Goal: Information Seeking & Learning: Learn about a topic

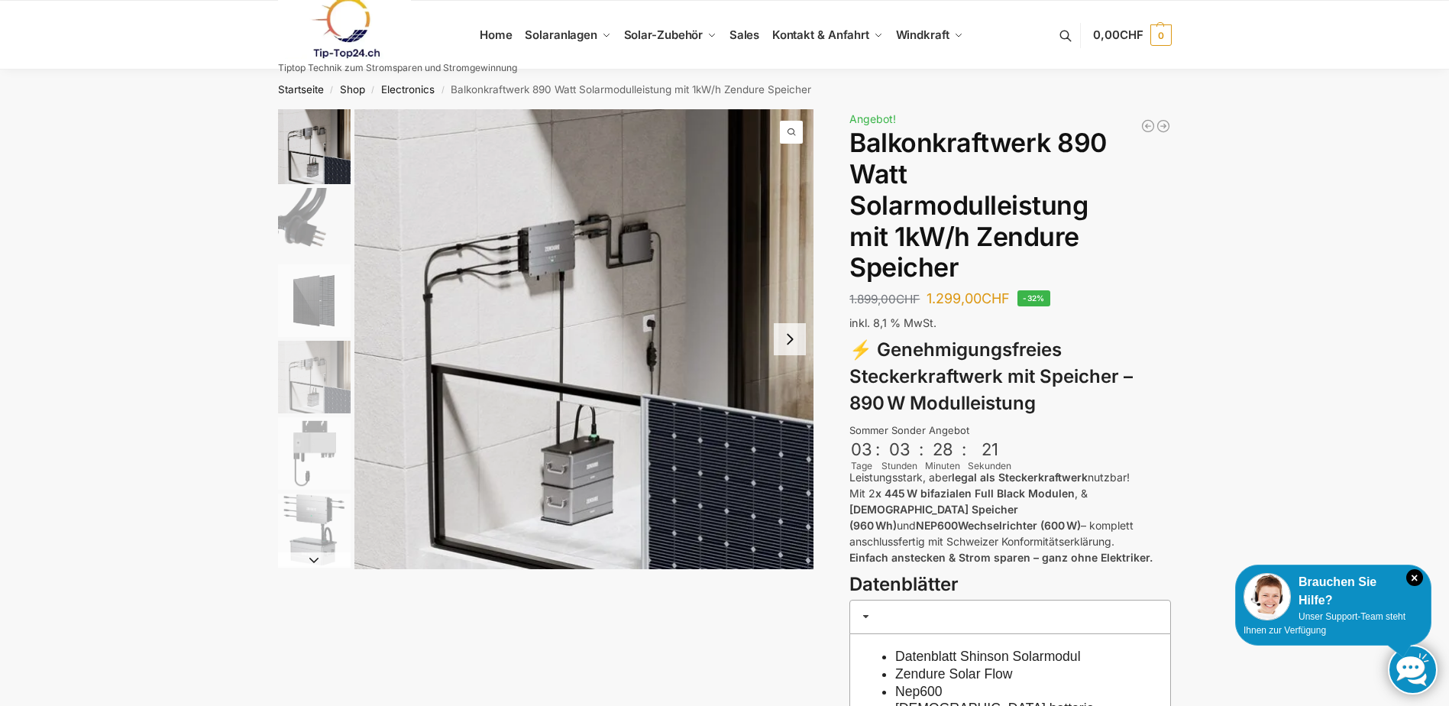
click at [792, 334] on button "Next slide" at bounding box center [790, 339] width 32 height 32
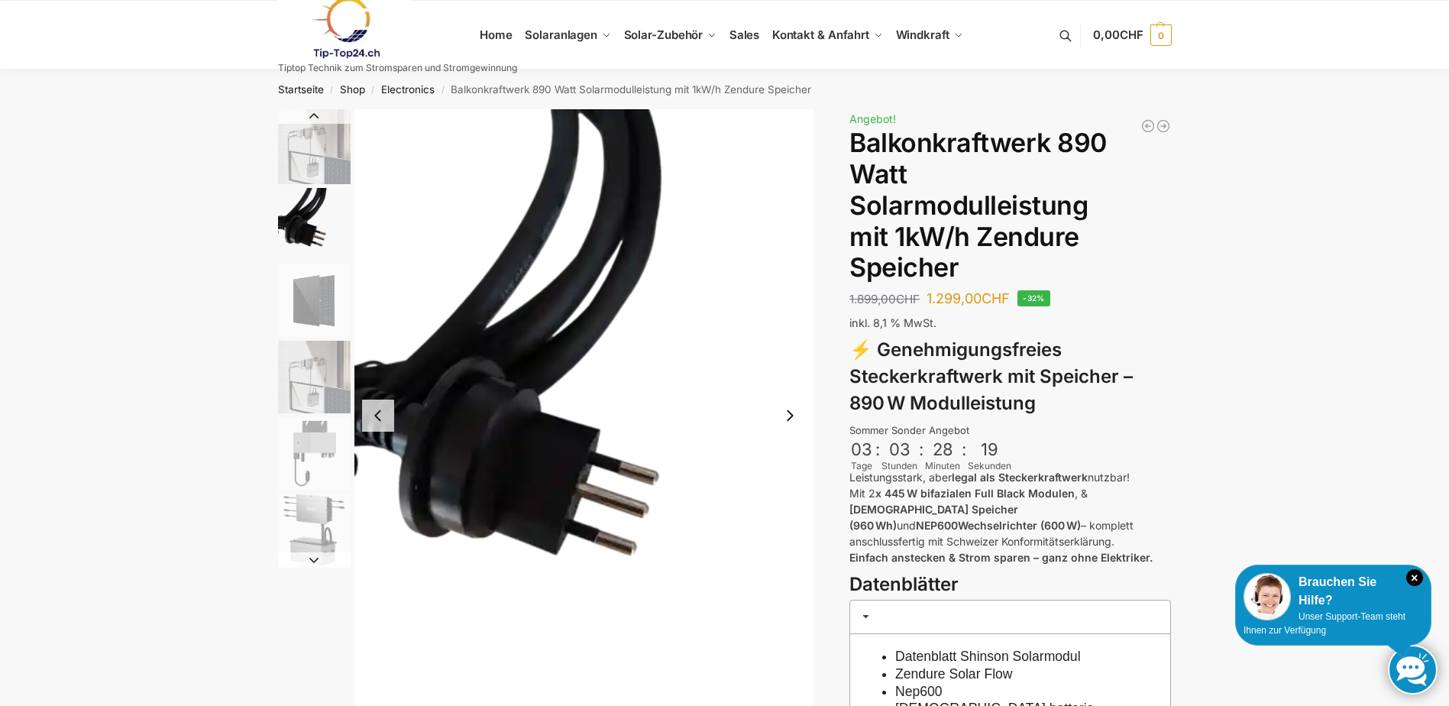
click at [787, 419] on button "Next slide" at bounding box center [790, 415] width 32 height 32
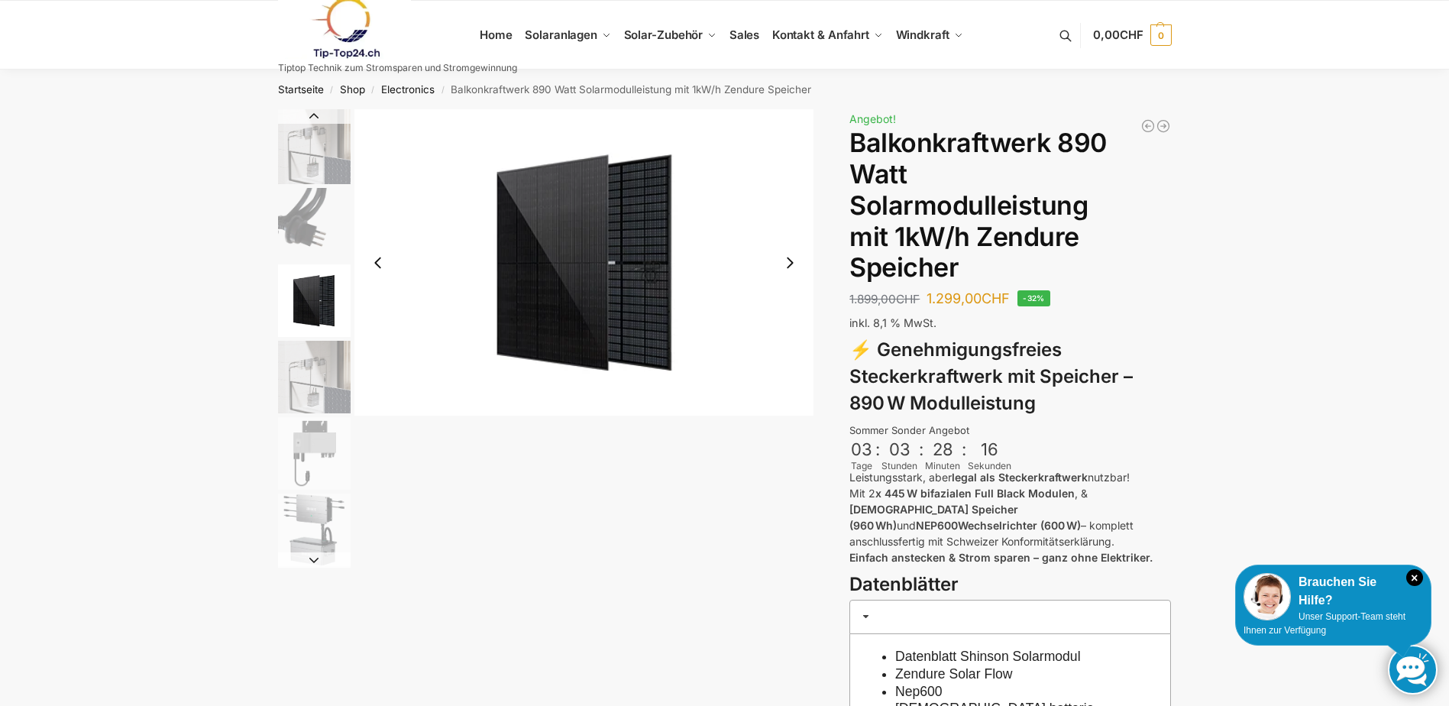
click at [787, 264] on button "Next slide" at bounding box center [790, 263] width 32 height 32
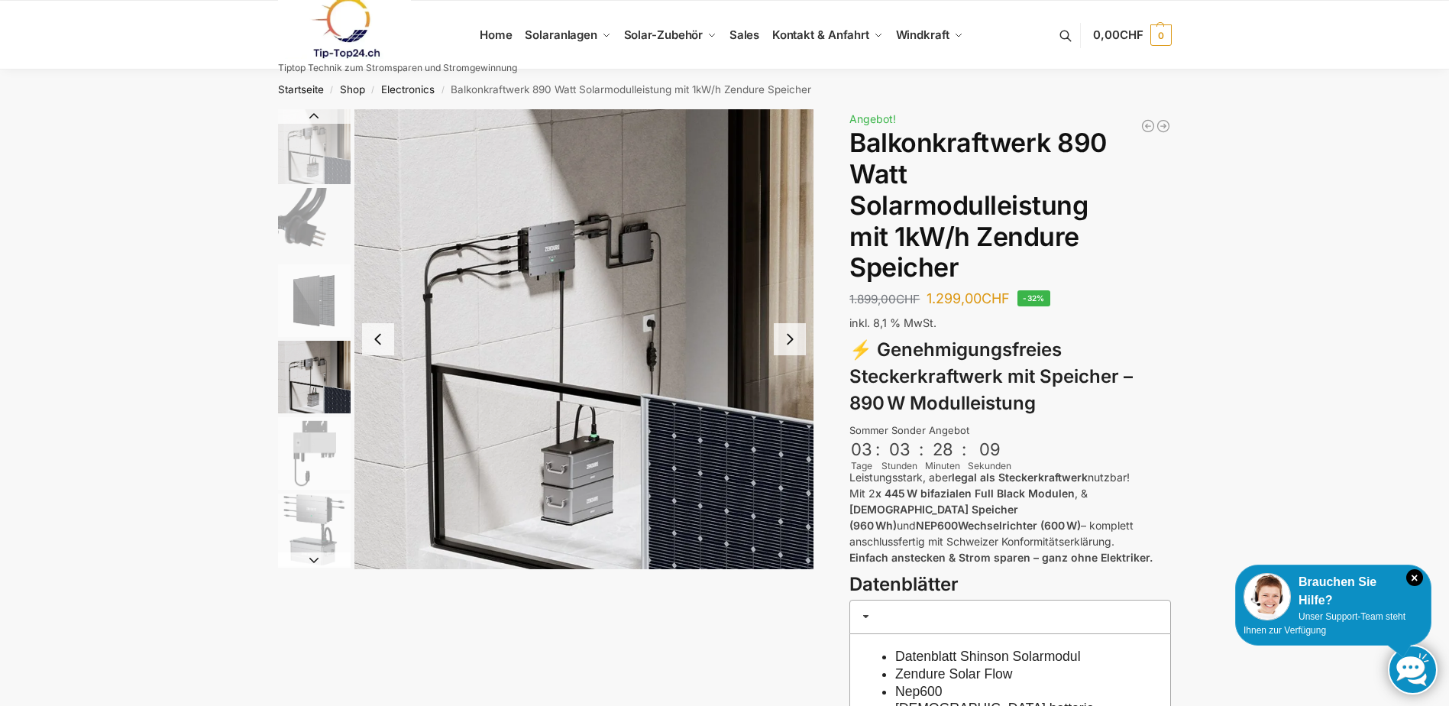
click at [797, 344] on button "Next slide" at bounding box center [790, 339] width 32 height 32
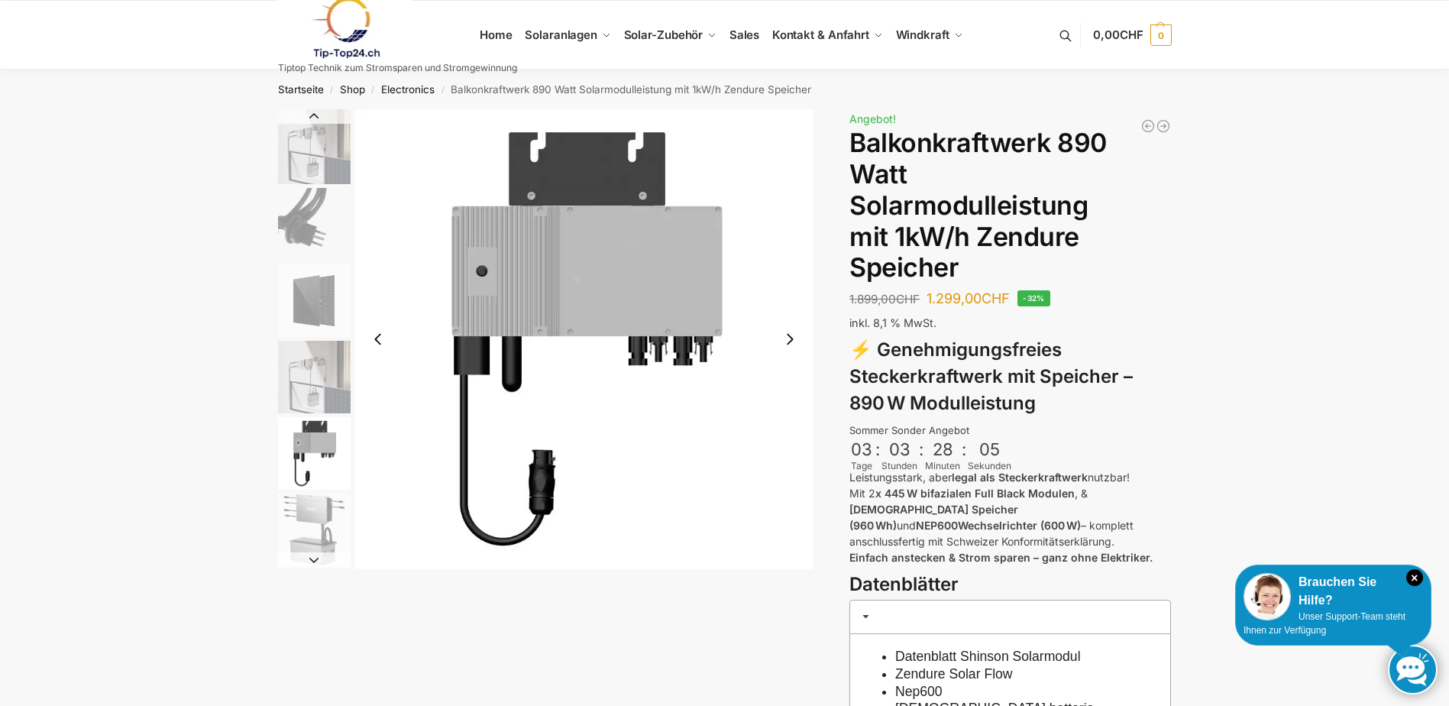
click at [793, 339] on button "Next slide" at bounding box center [790, 339] width 32 height 32
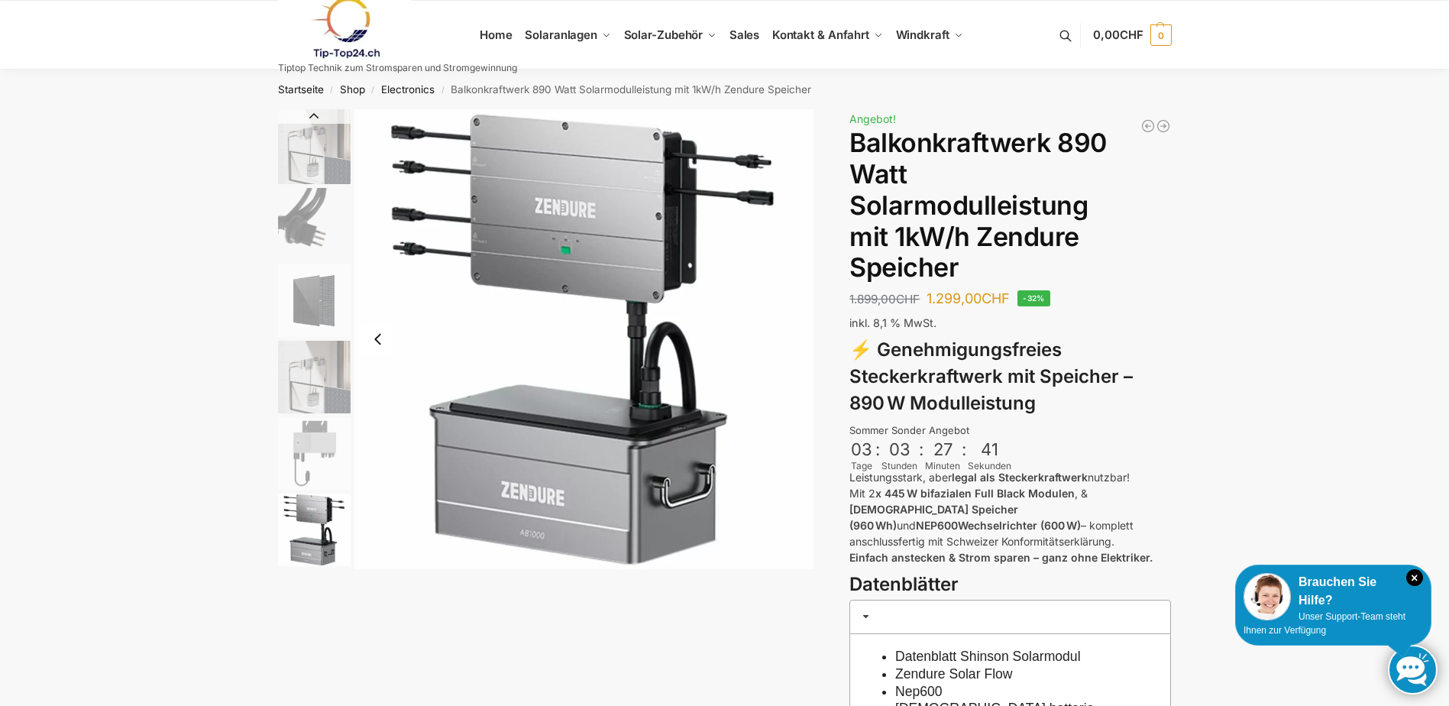
click at [312, 168] on img "1 / 6" at bounding box center [314, 146] width 73 height 75
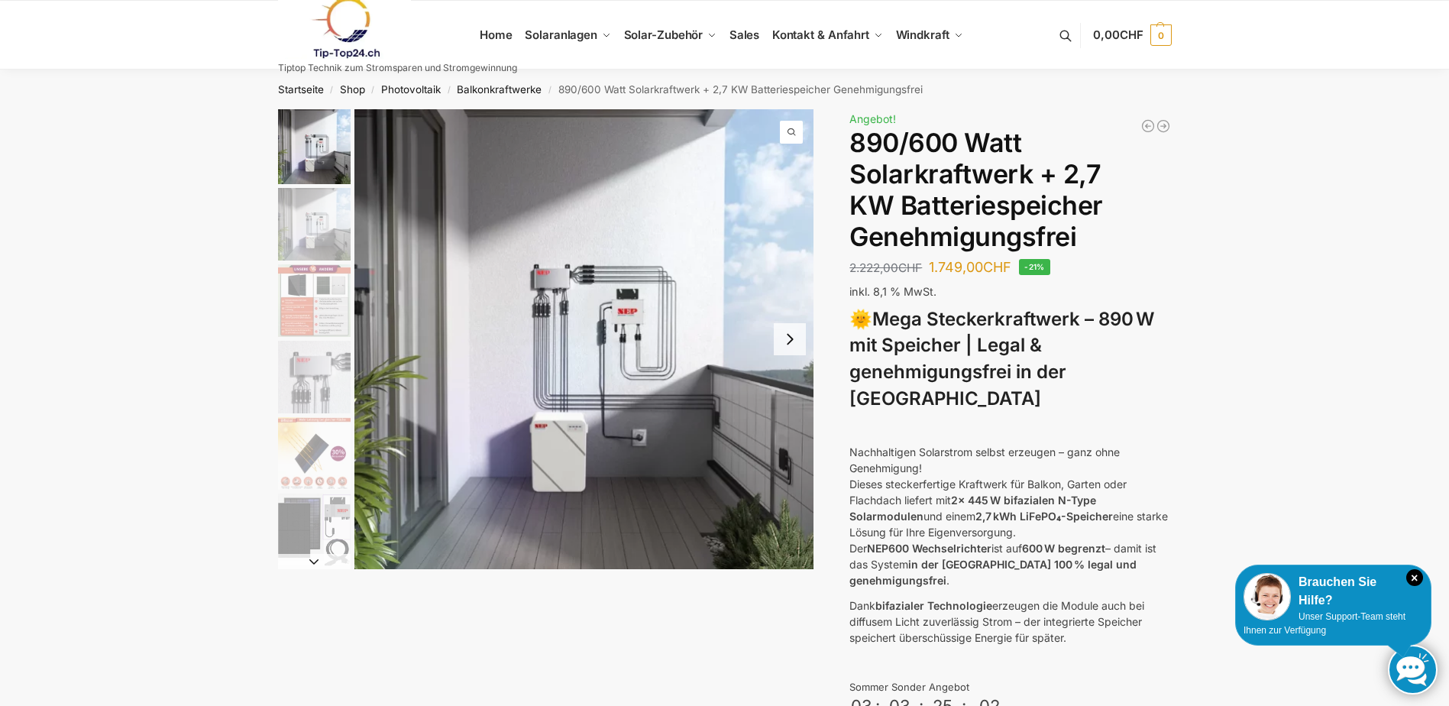
click at [788, 344] on button "Next slide" at bounding box center [790, 339] width 32 height 32
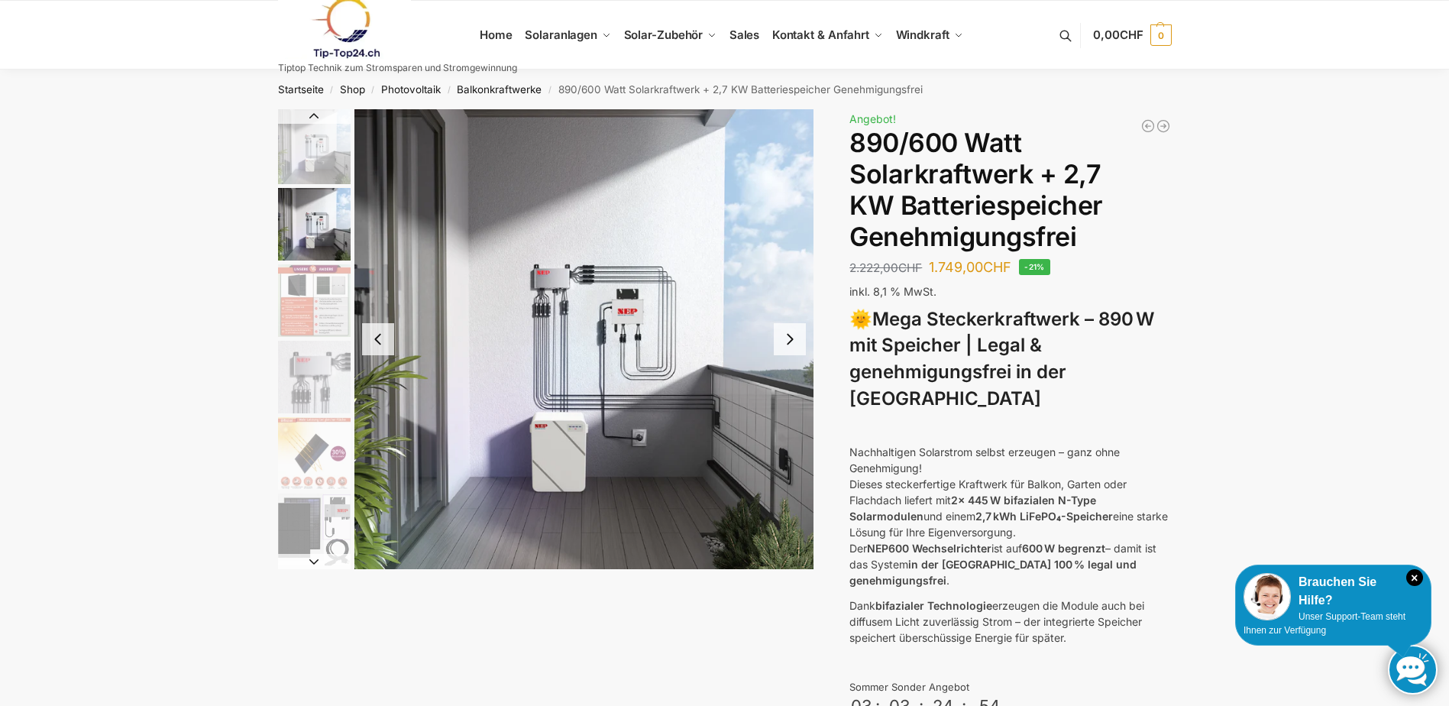
click at [788, 344] on button "Next slide" at bounding box center [790, 339] width 32 height 32
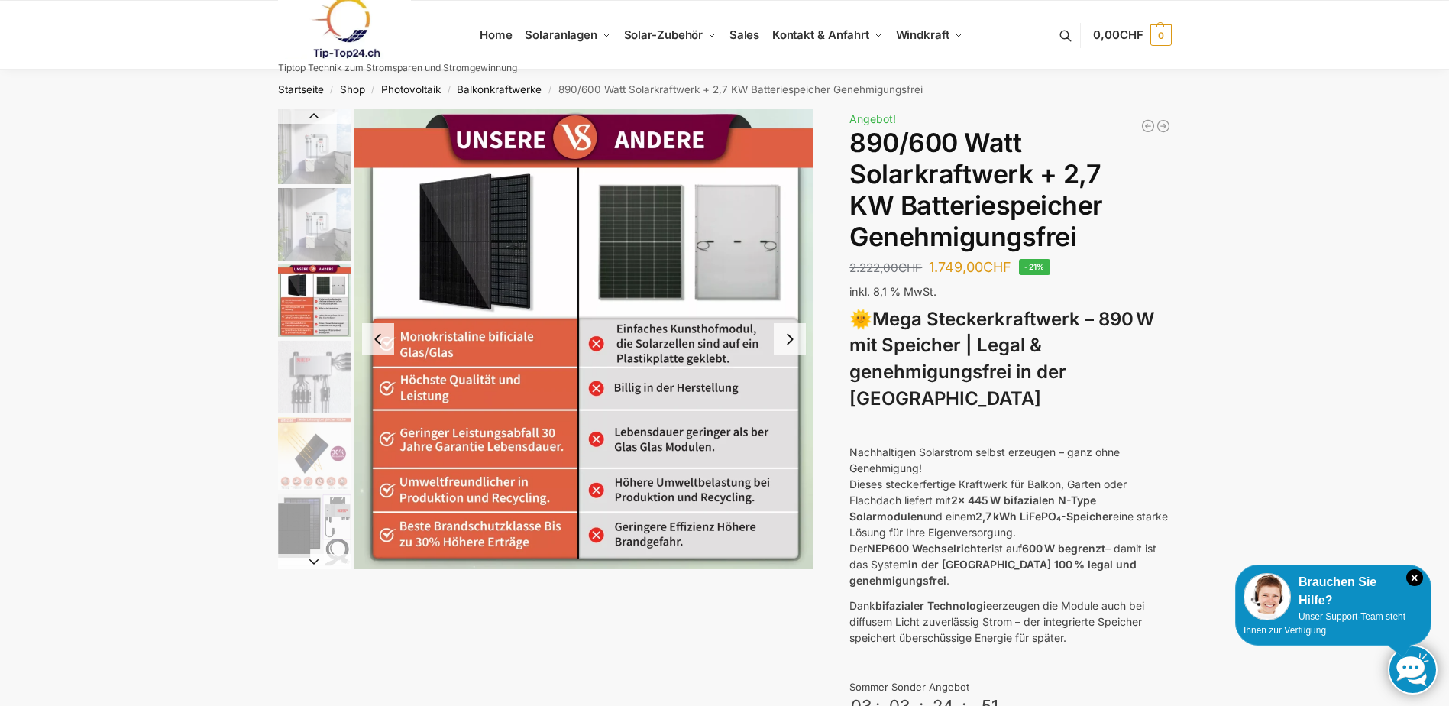
click at [788, 344] on button "Next slide" at bounding box center [790, 339] width 32 height 32
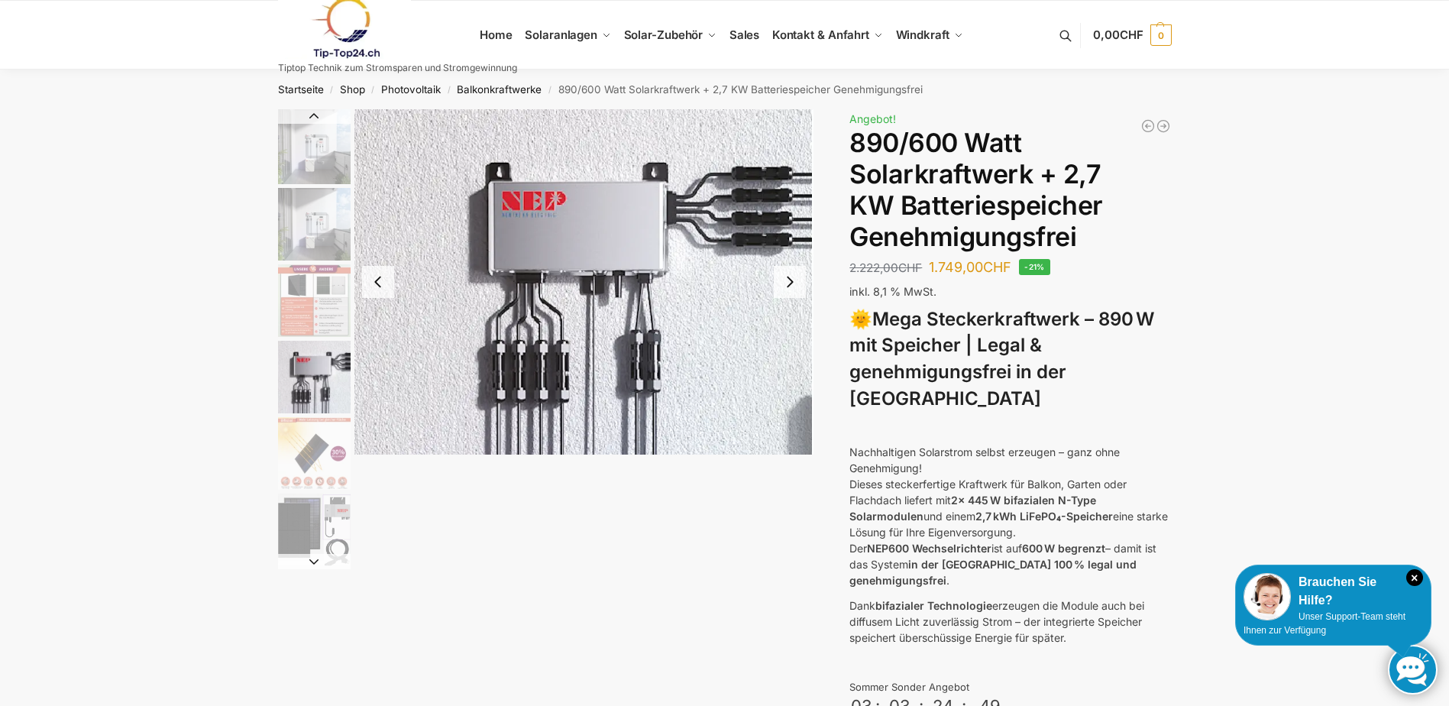
click at [788, 344] on img "4 / 12" at bounding box center [584, 281] width 460 height 345
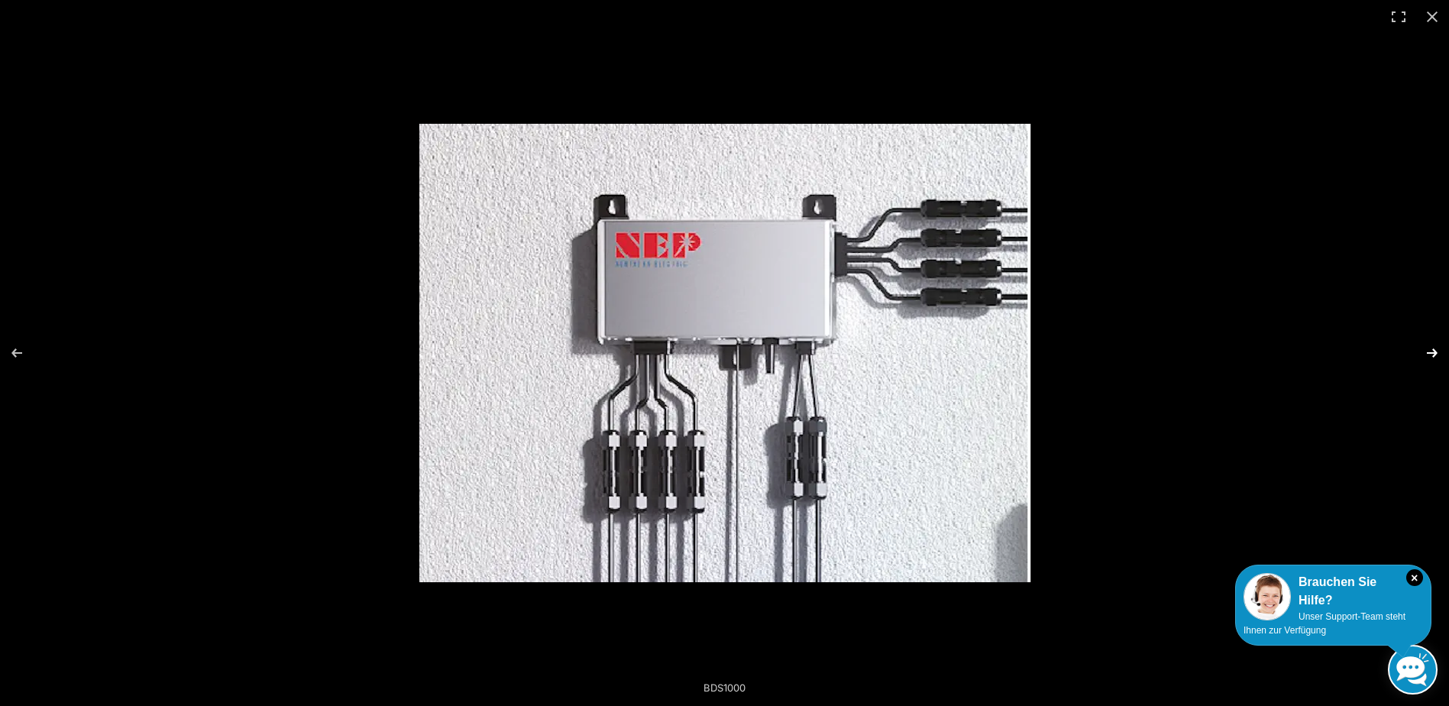
click at [1432, 353] on button "Next (arrow right)" at bounding box center [1421, 353] width 53 height 76
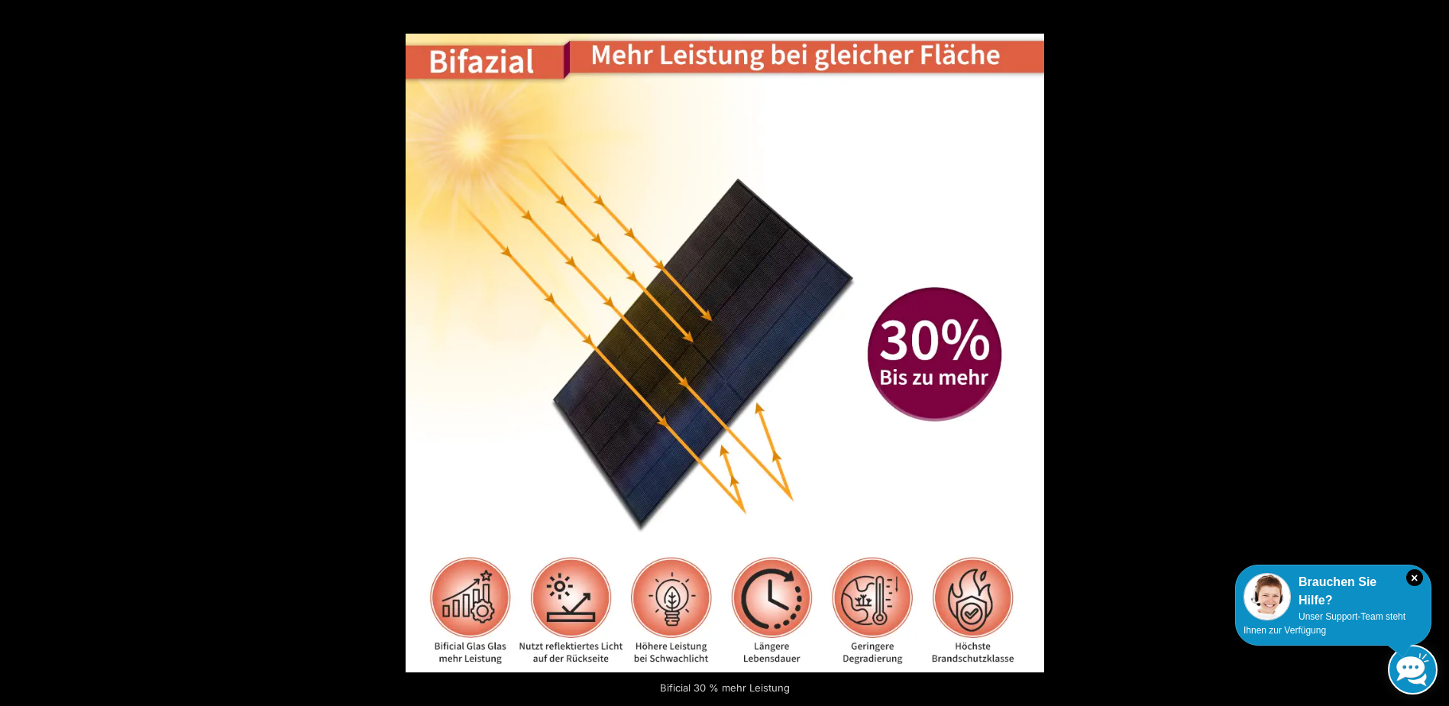
click at [1435, 351] on button "Next (arrow right)" at bounding box center [1421, 353] width 53 height 76
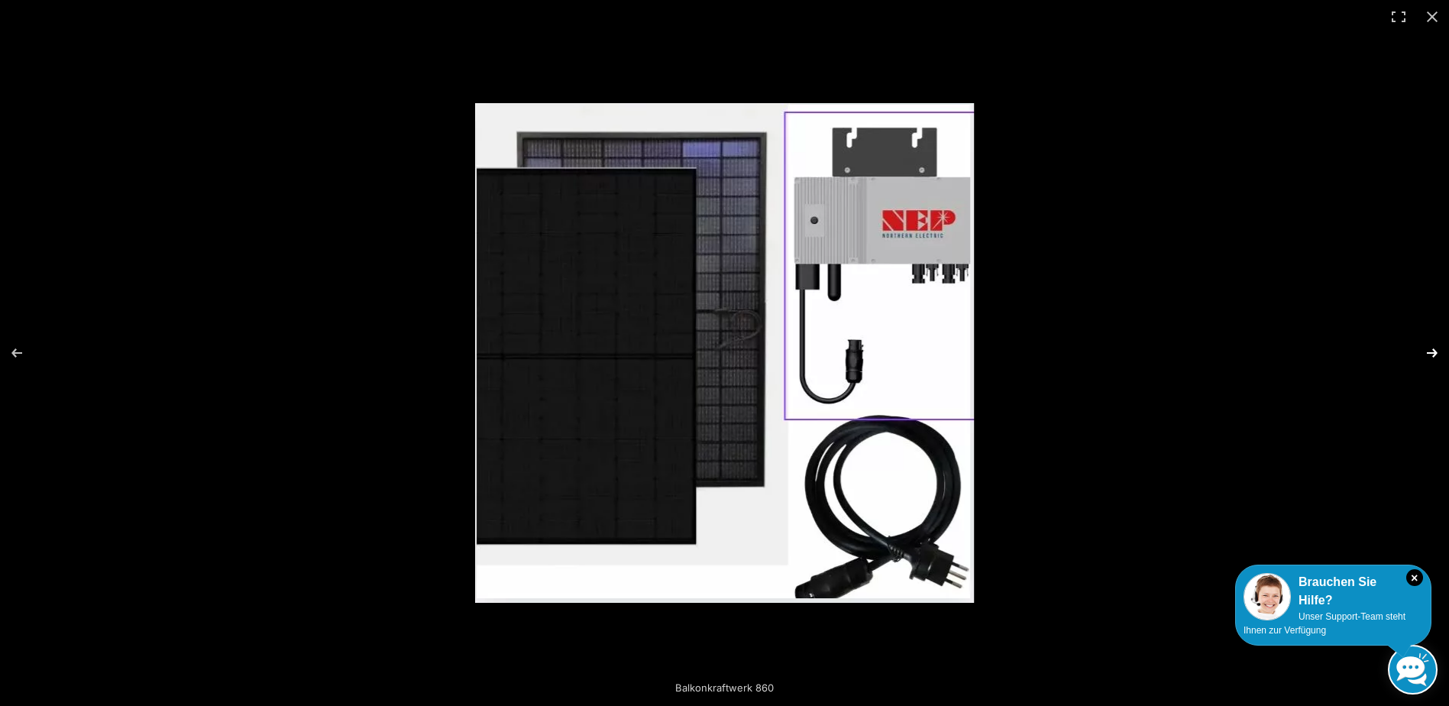
click at [1435, 351] on button "Next (arrow right)" at bounding box center [1421, 353] width 53 height 76
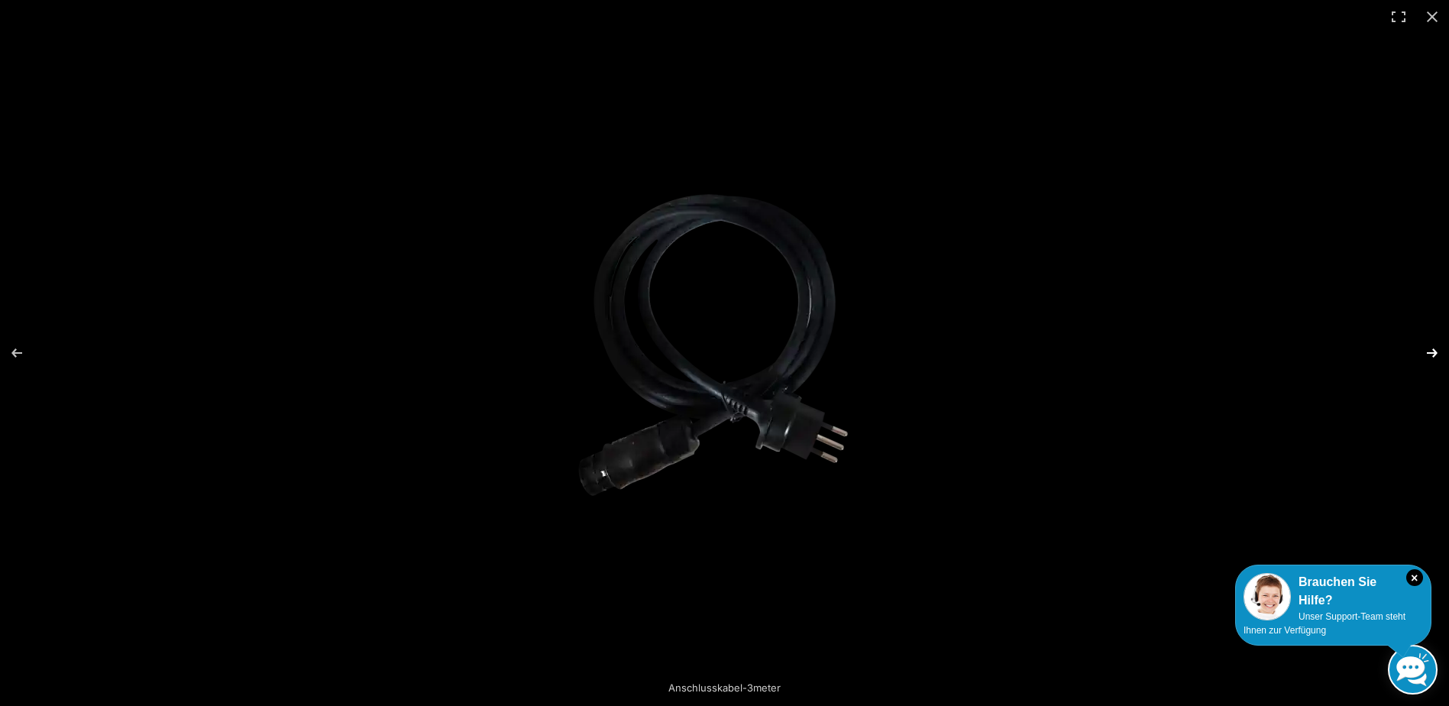
click at [1435, 351] on button "Next (arrow right)" at bounding box center [1421, 353] width 53 height 76
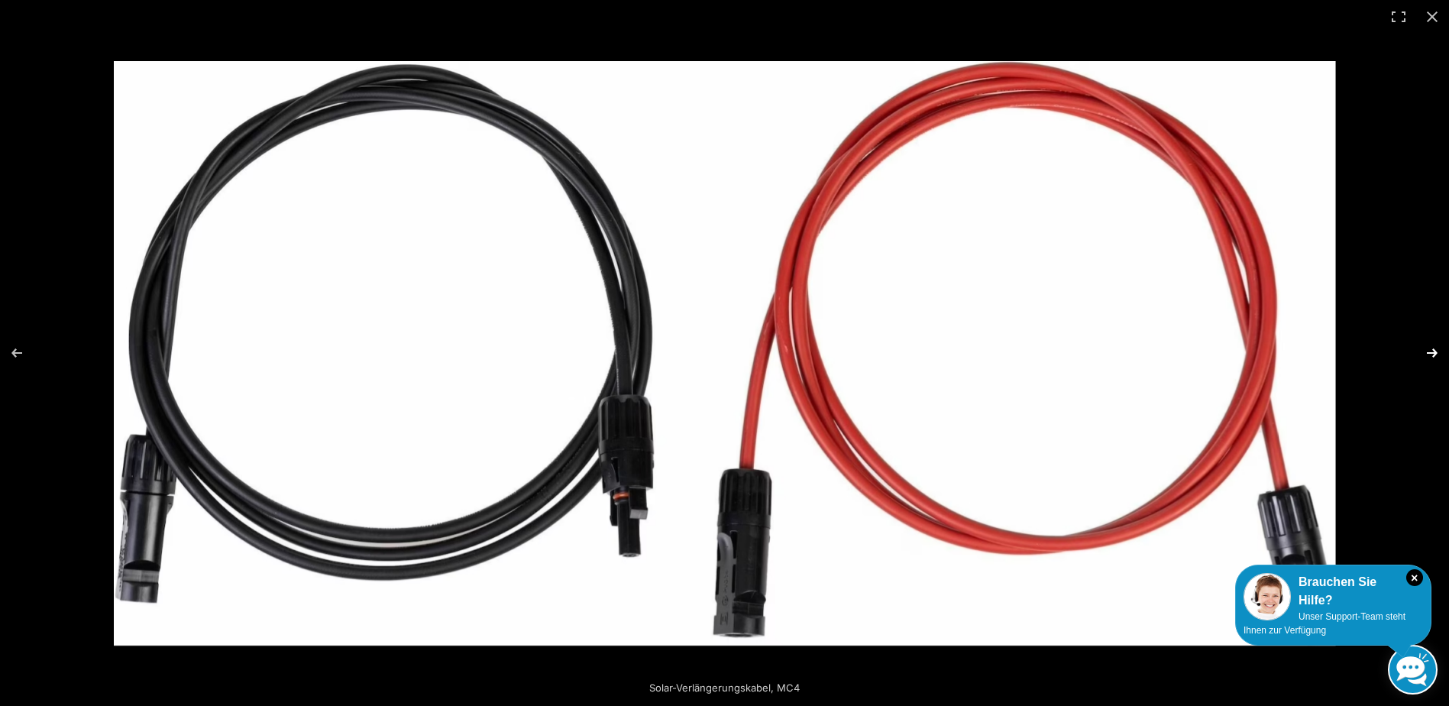
click at [1435, 351] on button "Next (arrow right)" at bounding box center [1421, 353] width 53 height 76
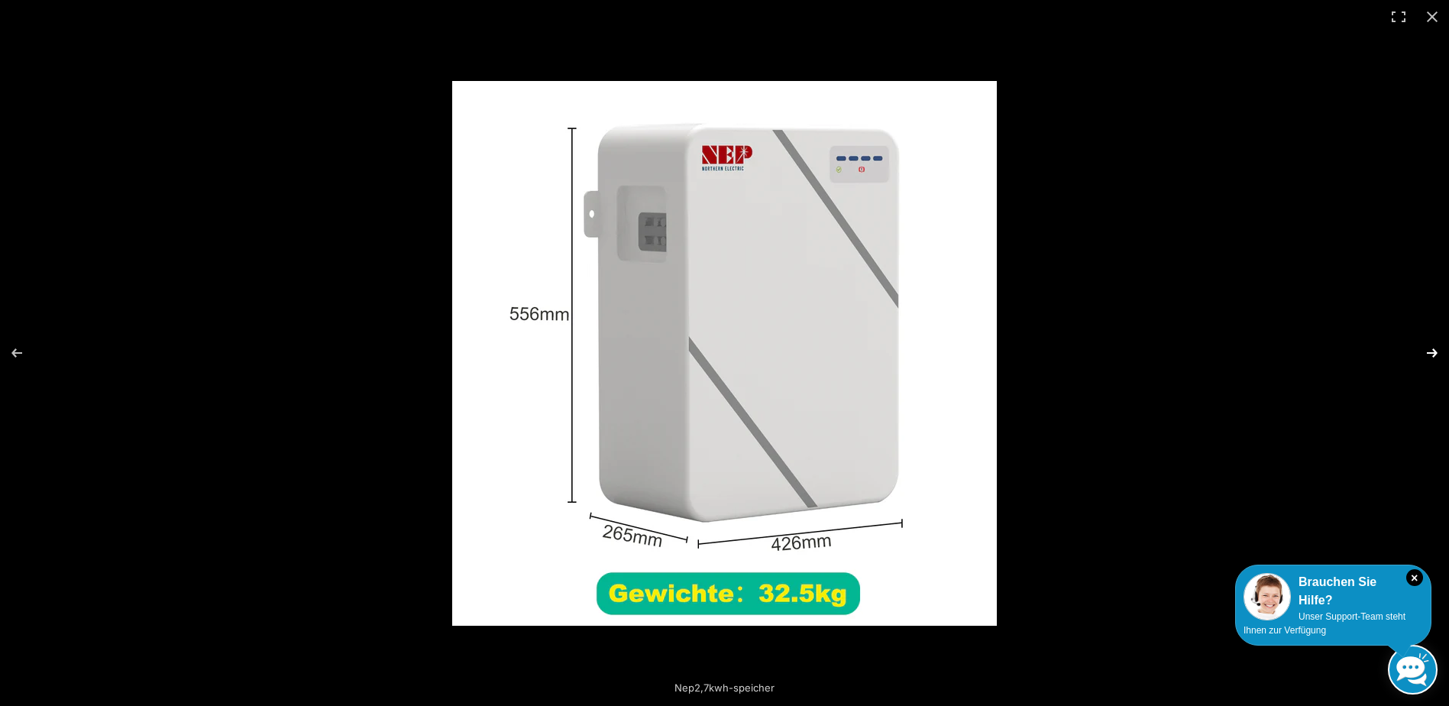
click at [1436, 351] on button "Next (arrow right)" at bounding box center [1421, 353] width 53 height 76
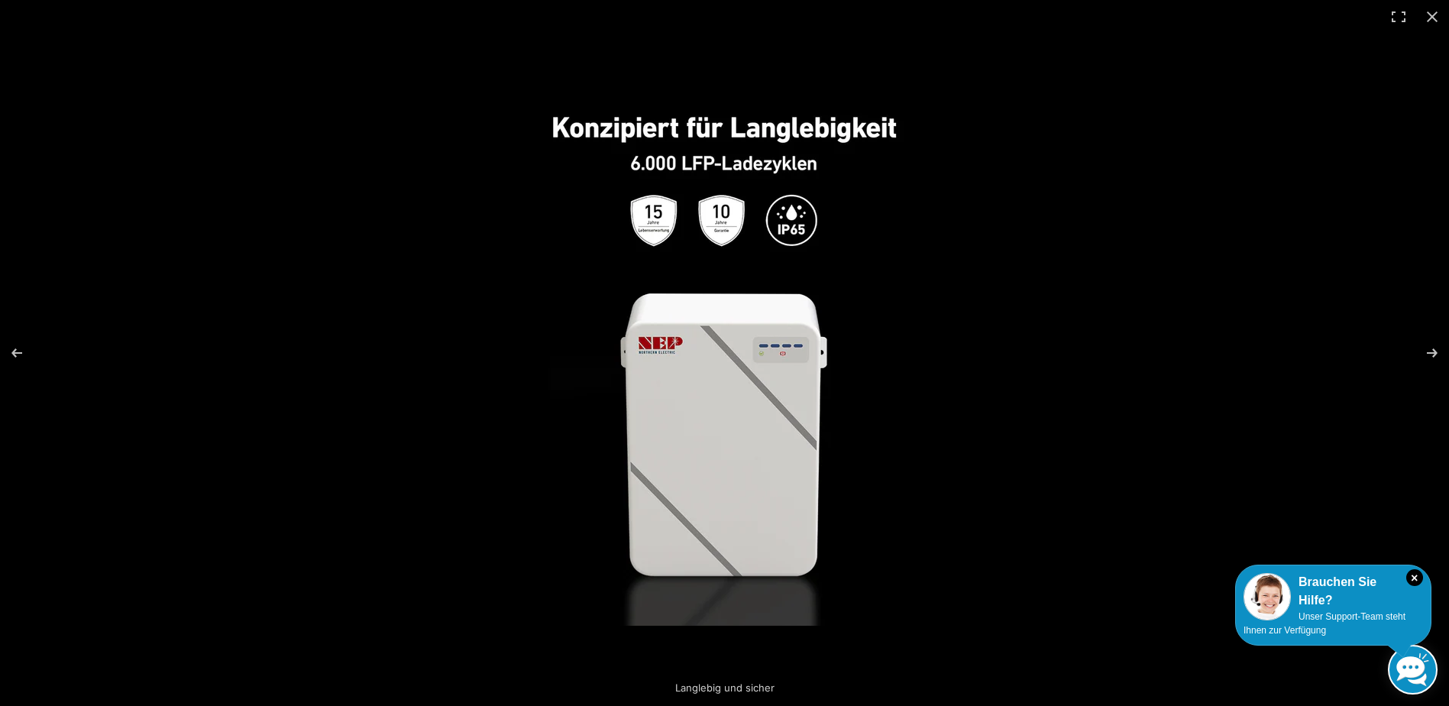
click at [669, 217] on img at bounding box center [724, 353] width 545 height 545
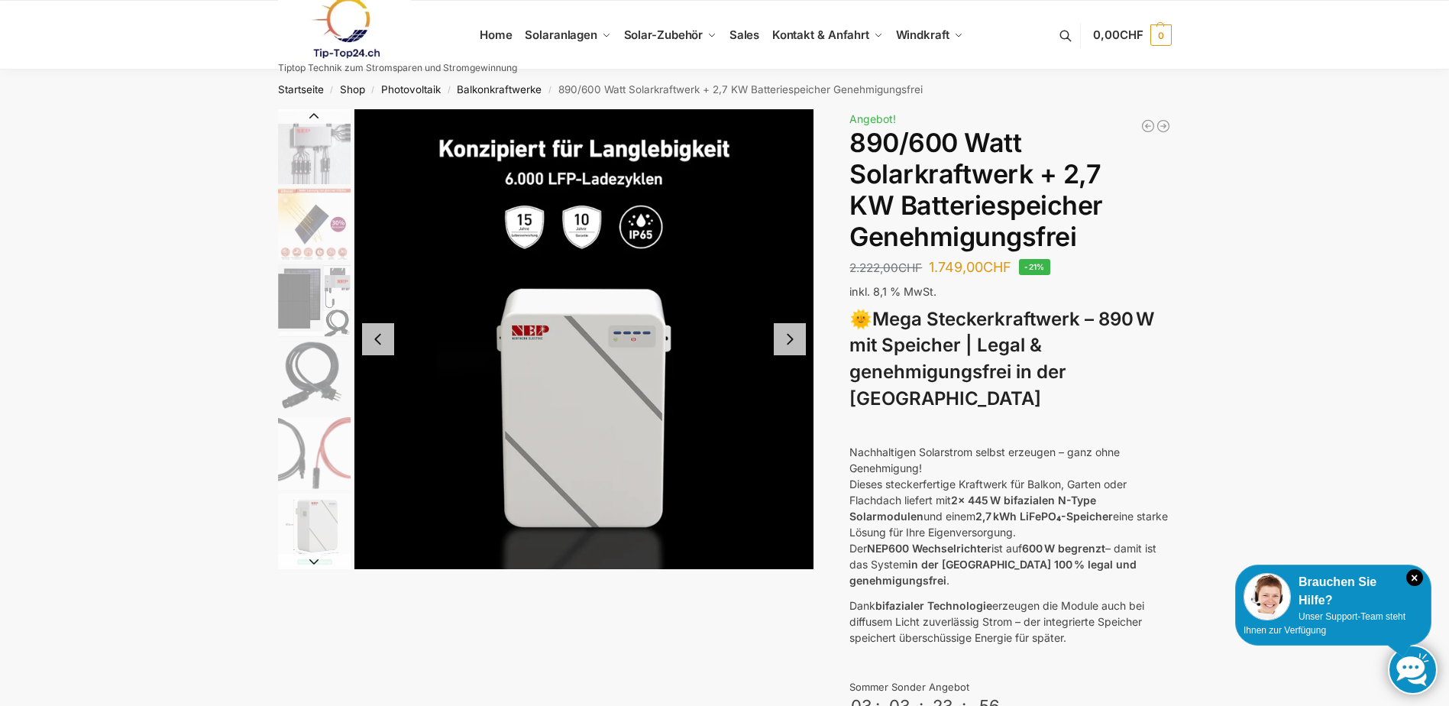
click at [793, 329] on button "Next slide" at bounding box center [790, 339] width 32 height 32
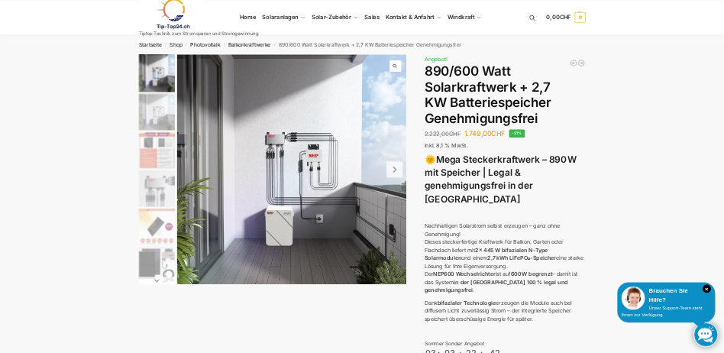
scroll to position [76, 0]
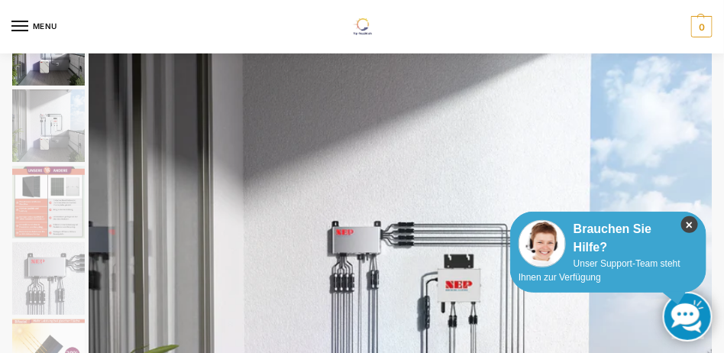
click at [691, 220] on icon "×" at bounding box center [689, 224] width 17 height 17
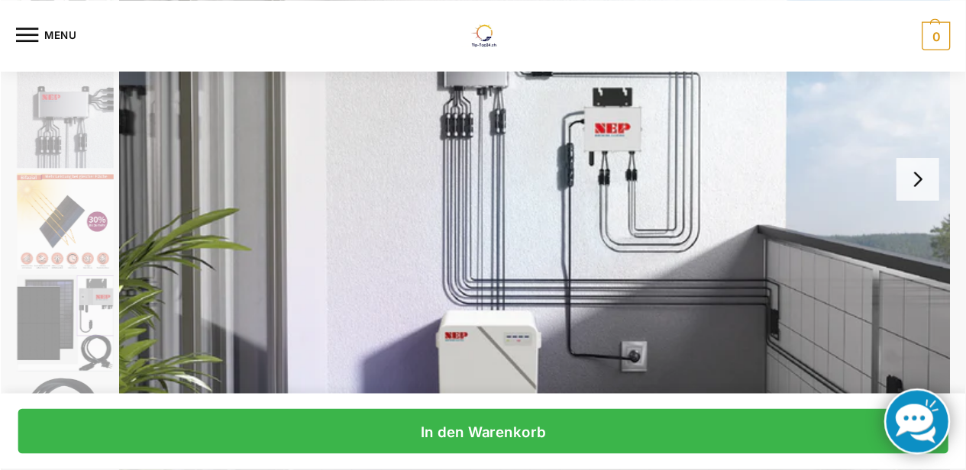
scroll to position [229, 0]
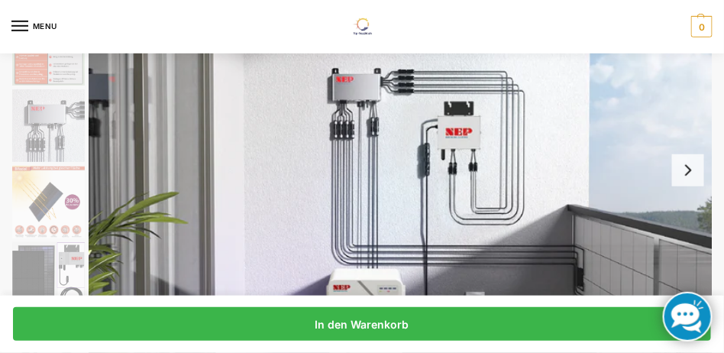
click at [690, 170] on button "Next slide" at bounding box center [688, 170] width 32 height 32
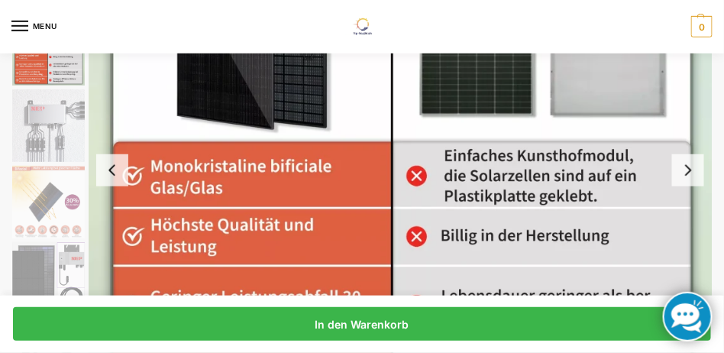
click at [690, 170] on button "Next slide" at bounding box center [688, 170] width 32 height 32
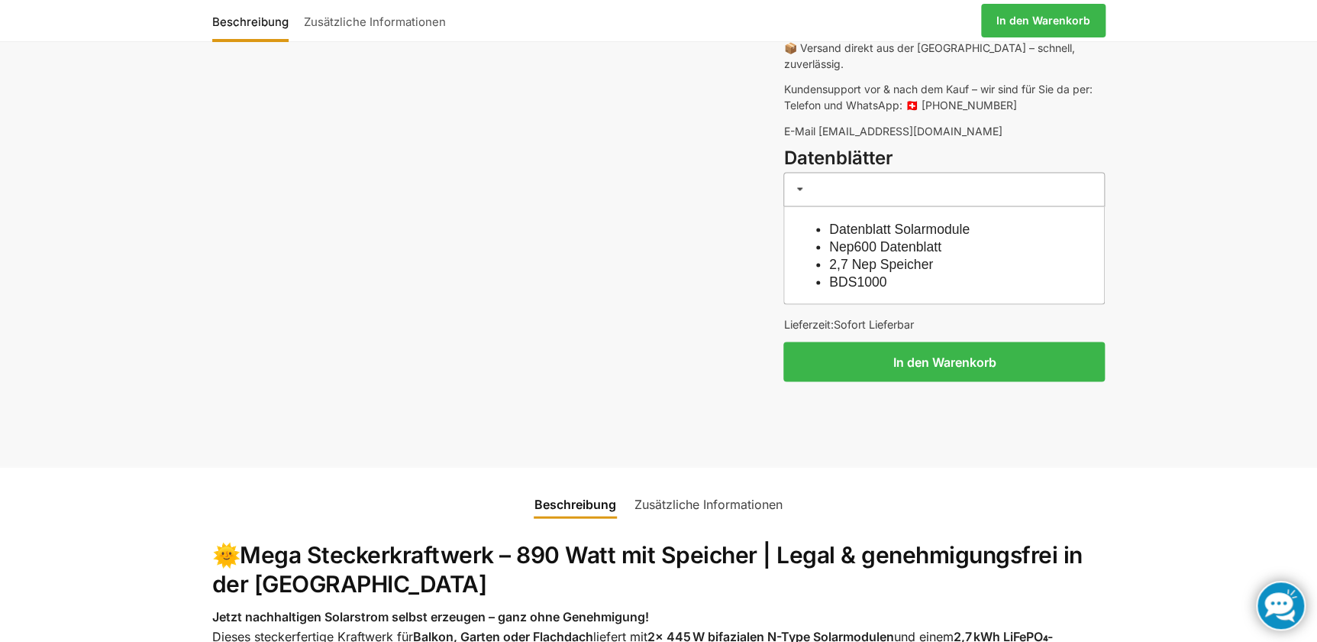
scroll to position [1326, 0]
click at [901, 255] on link "2,7 Nep Speicher" at bounding box center [881, 262] width 104 height 15
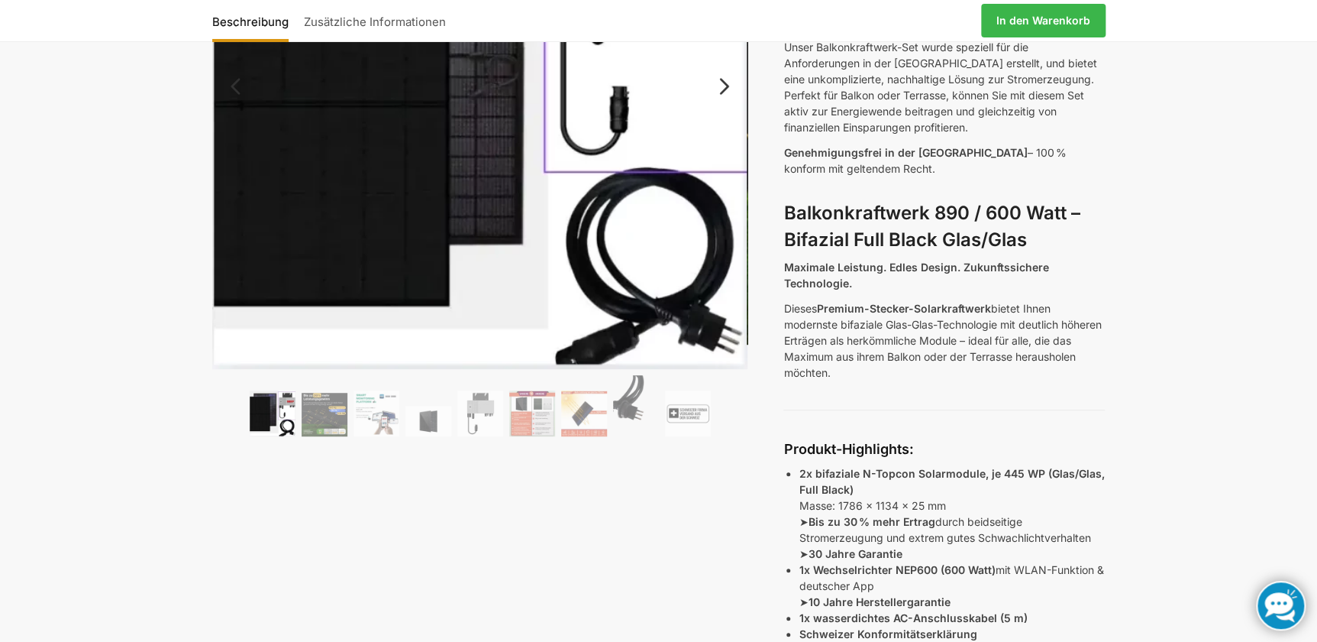
scroll to position [347, 0]
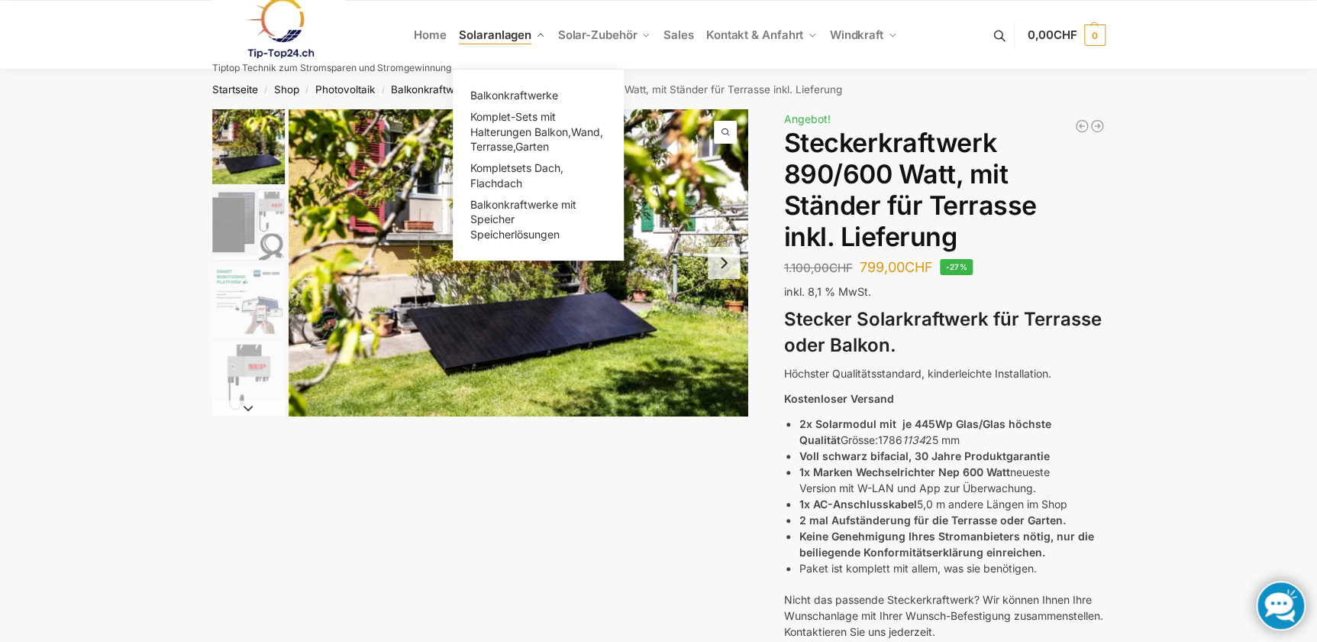
click at [496, 37] on span "Solaranlagen" at bounding box center [495, 34] width 73 height 15
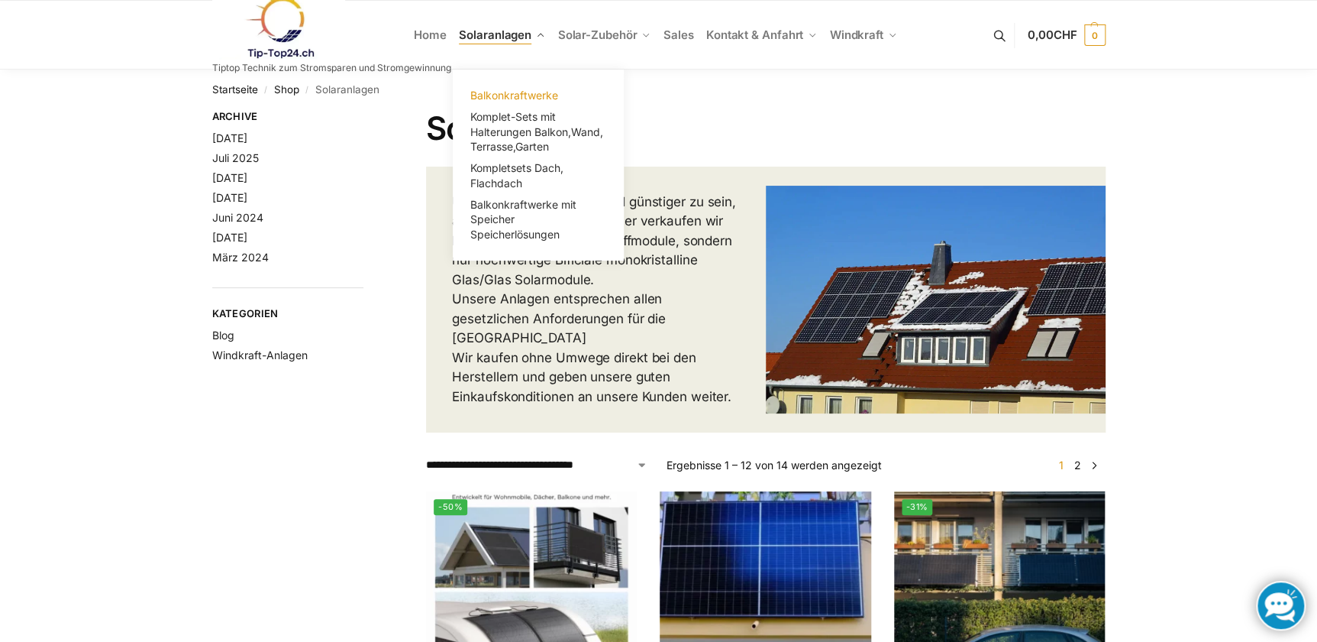
click at [518, 93] on span "Balkonkraftwerke" at bounding box center [514, 95] width 88 height 13
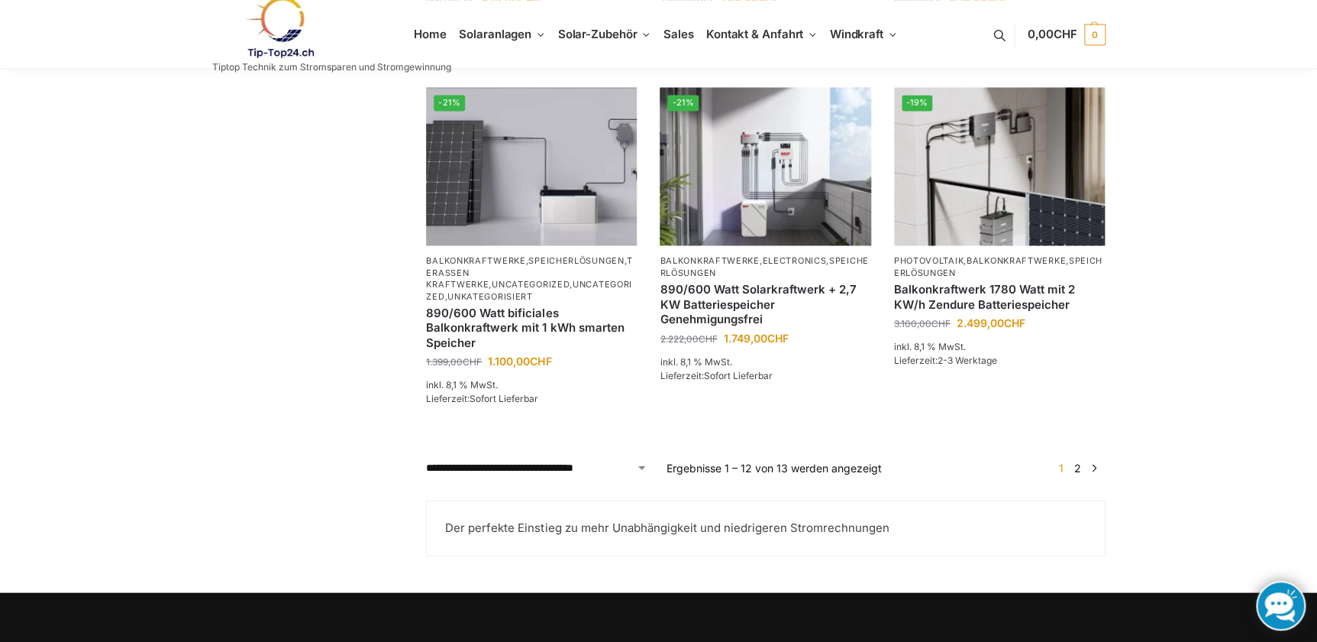
scroll to position [1319, 0]
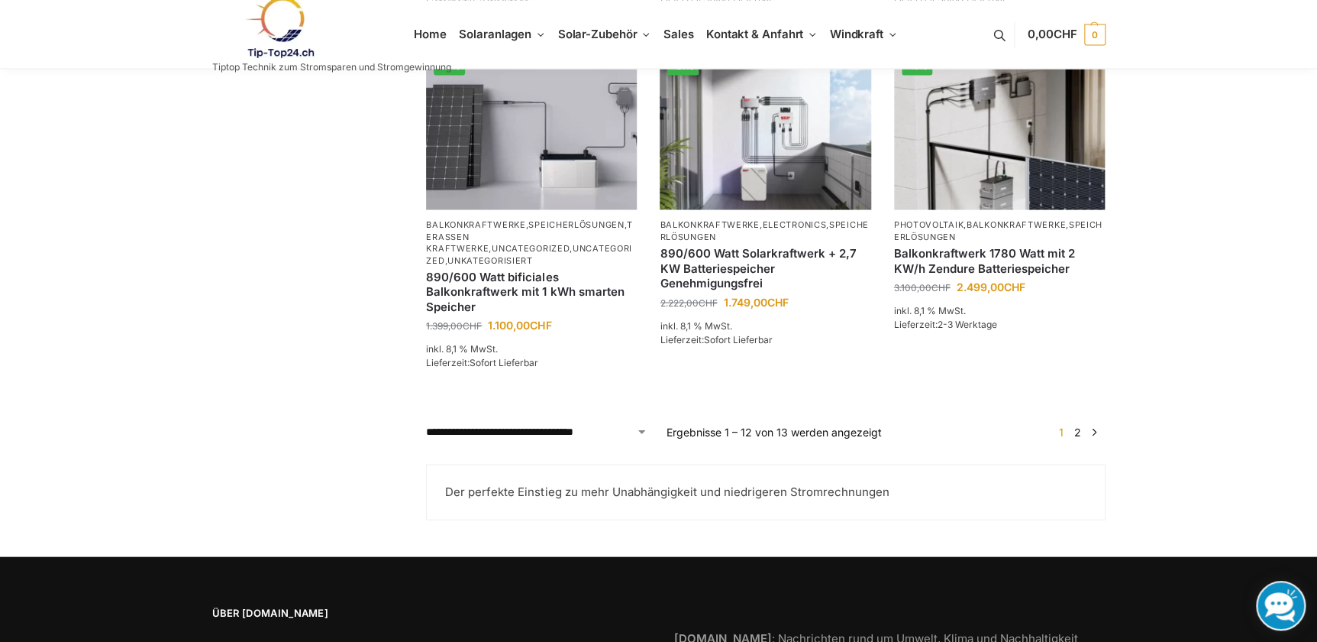
click at [1093, 438] on link "→" at bounding box center [1093, 431] width 11 height 16
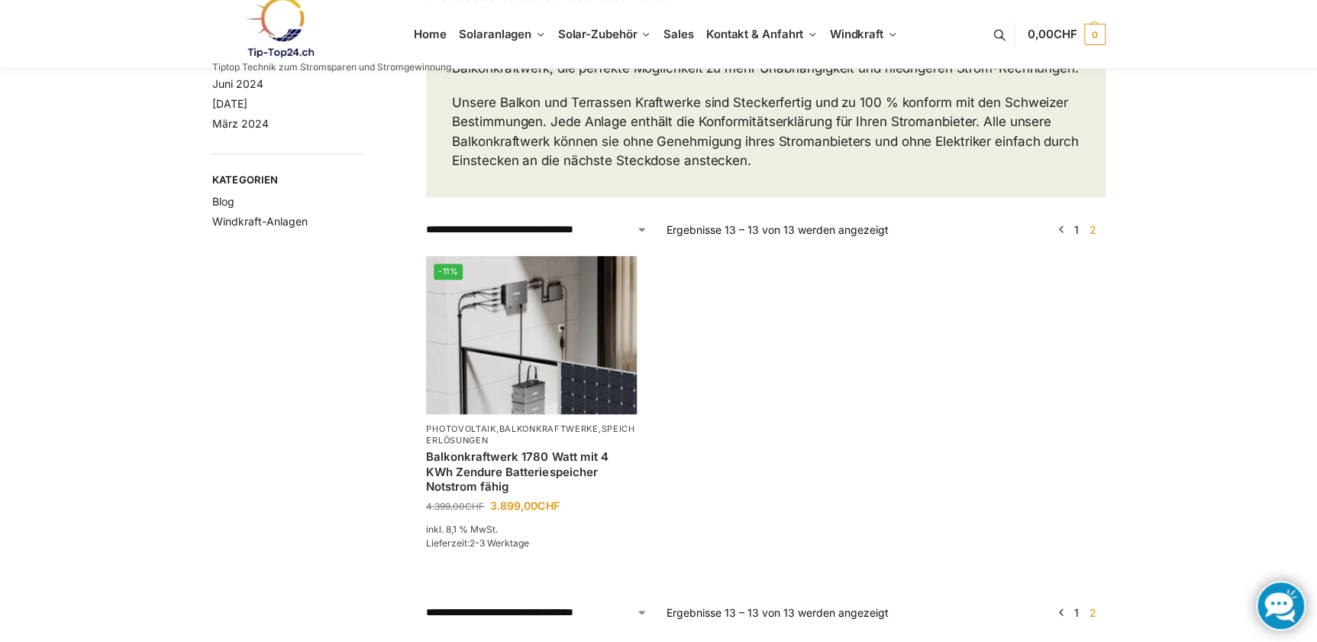
scroll to position [138, 0]
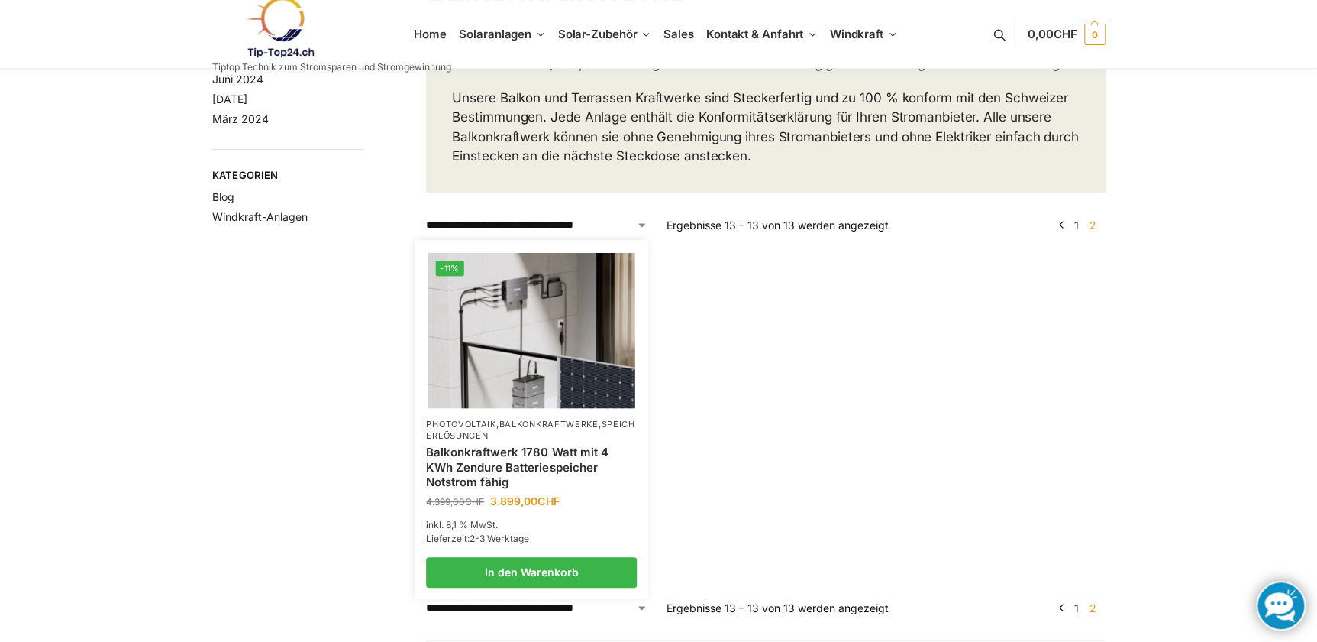
click at [561, 333] on img at bounding box center [531, 329] width 207 height 155
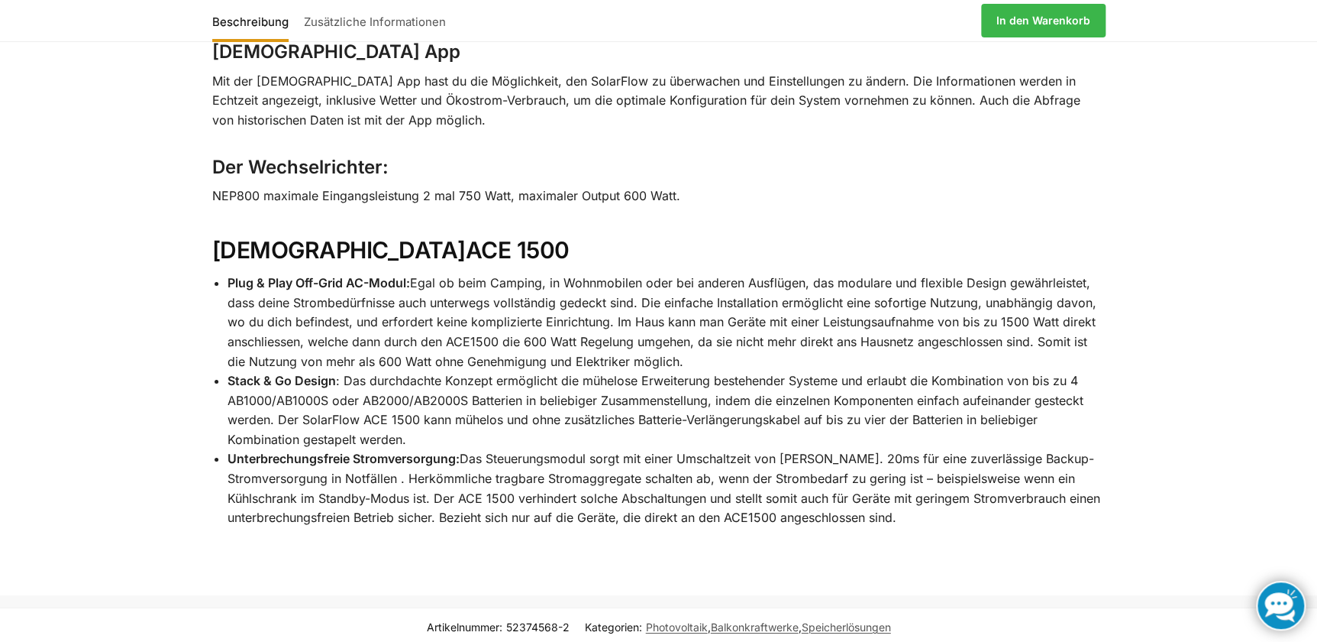
scroll to position [2638, 0]
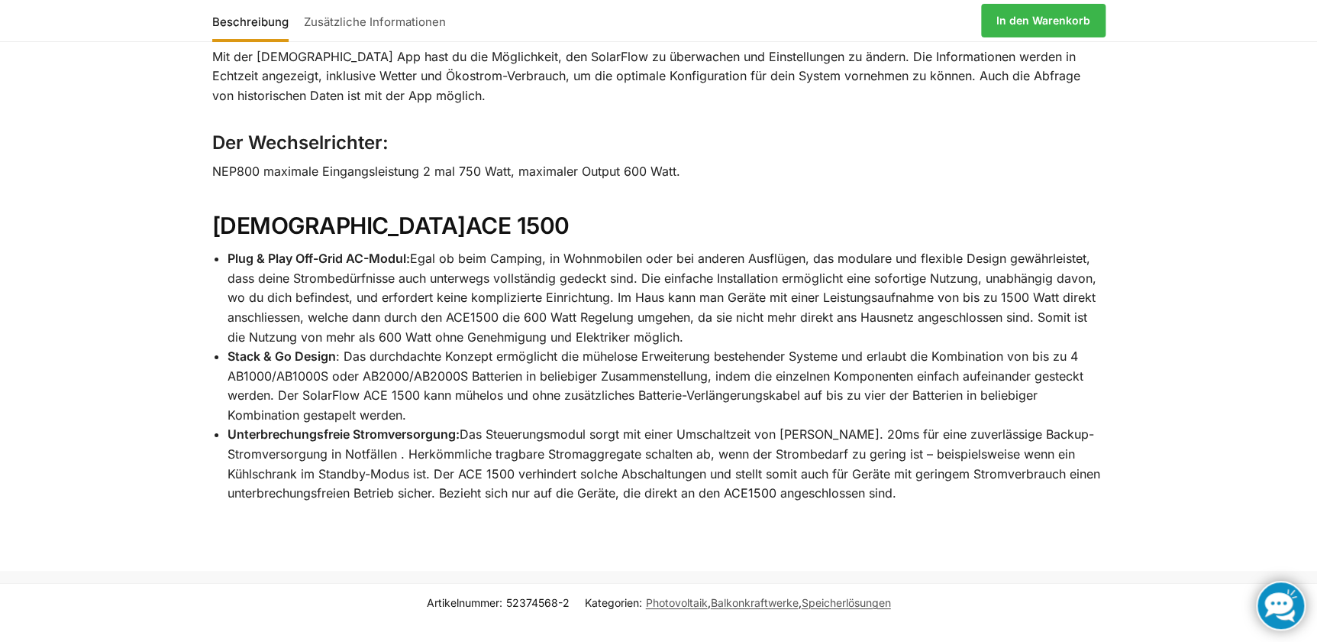
drag, startPoint x: 1174, startPoint y: 431, endPoint x: 962, endPoint y: 491, distance: 220.0
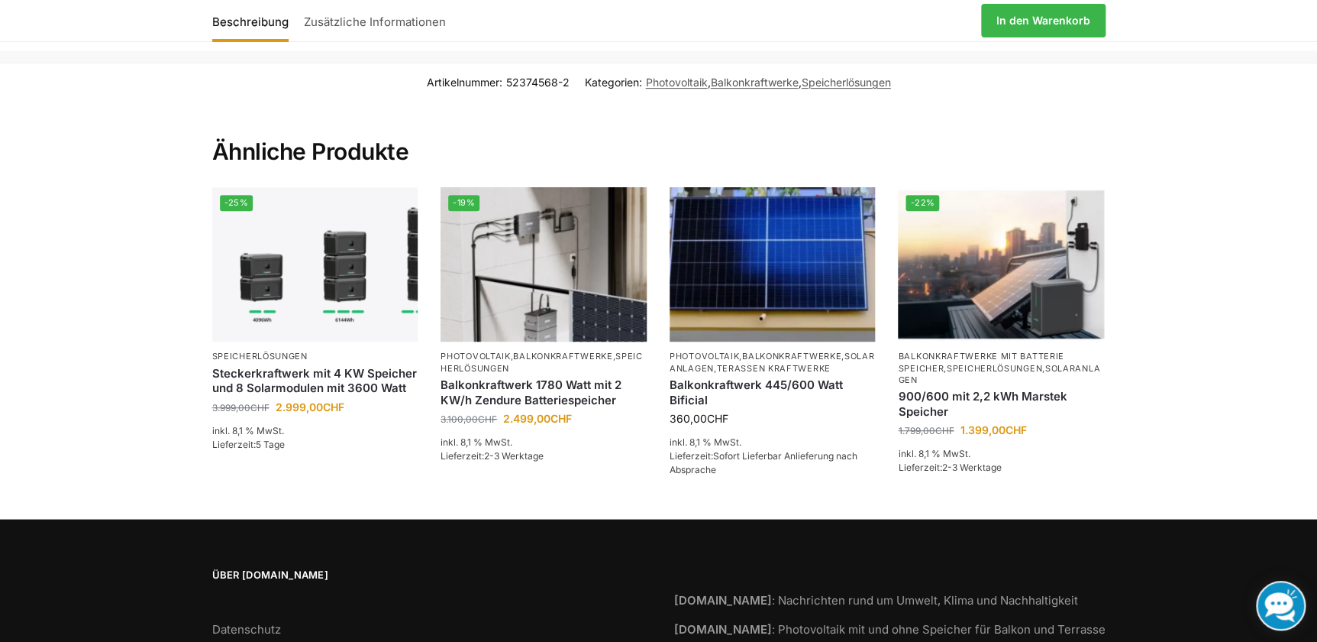
scroll to position [3219, 0]
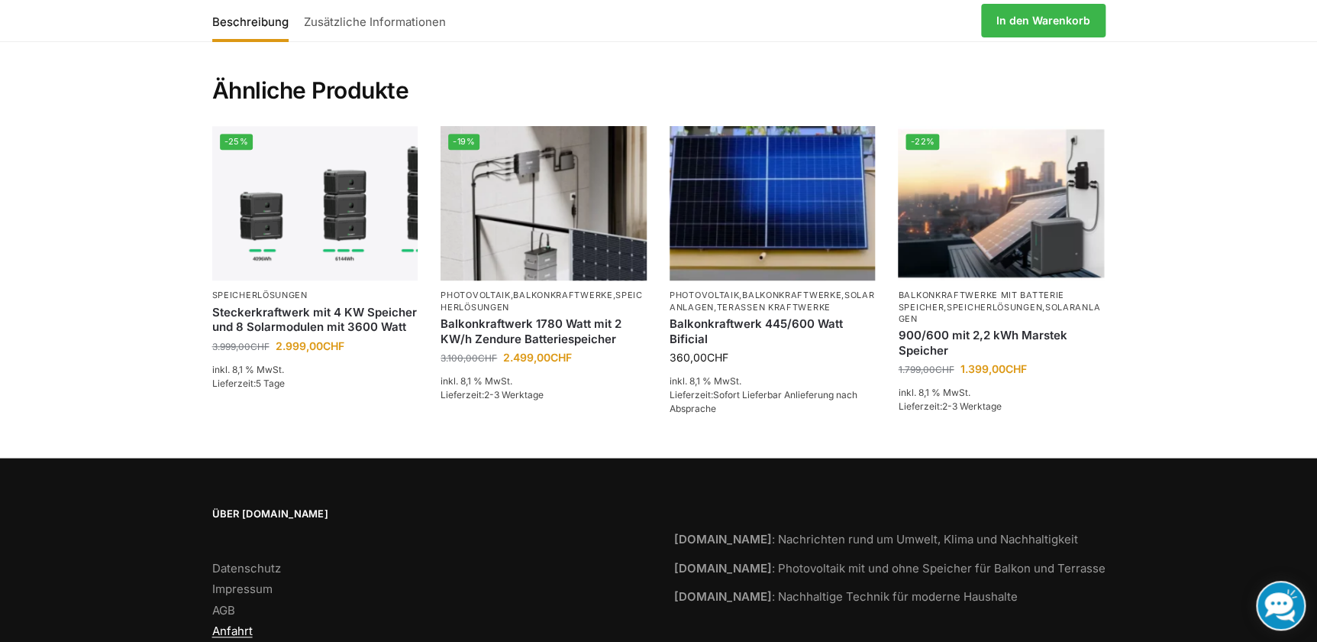
click at [225, 623] on link "Anfahrt" at bounding box center [232, 630] width 40 height 15
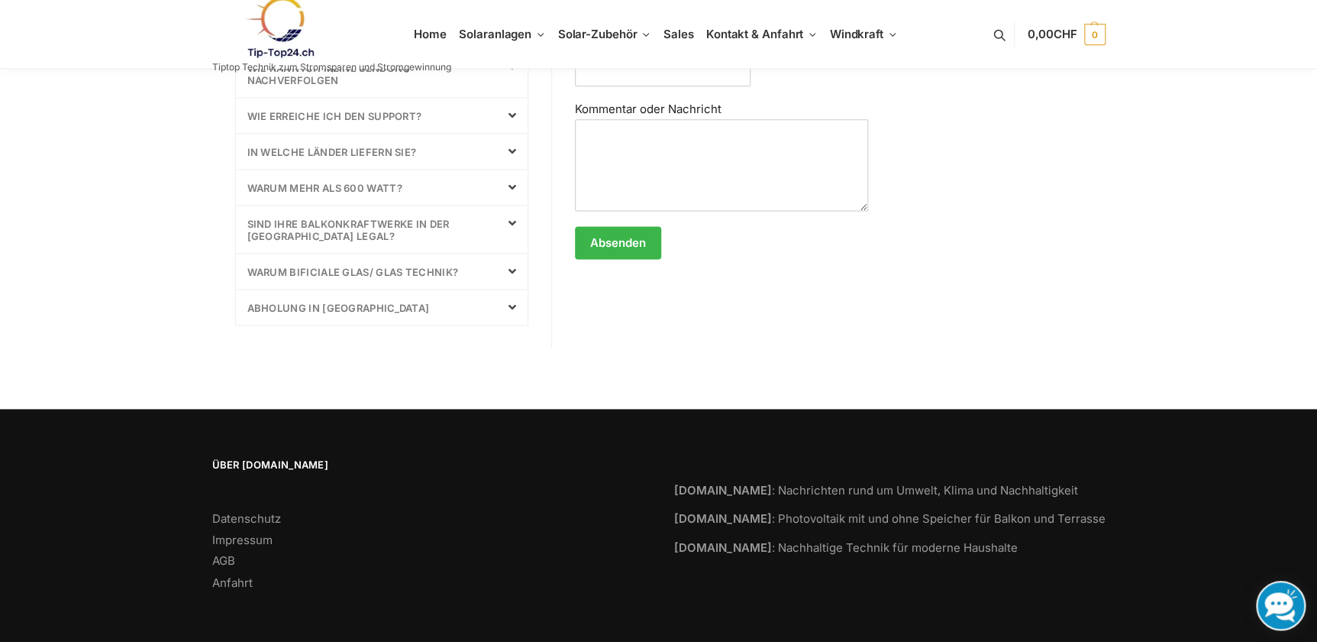
scroll to position [878, 0]
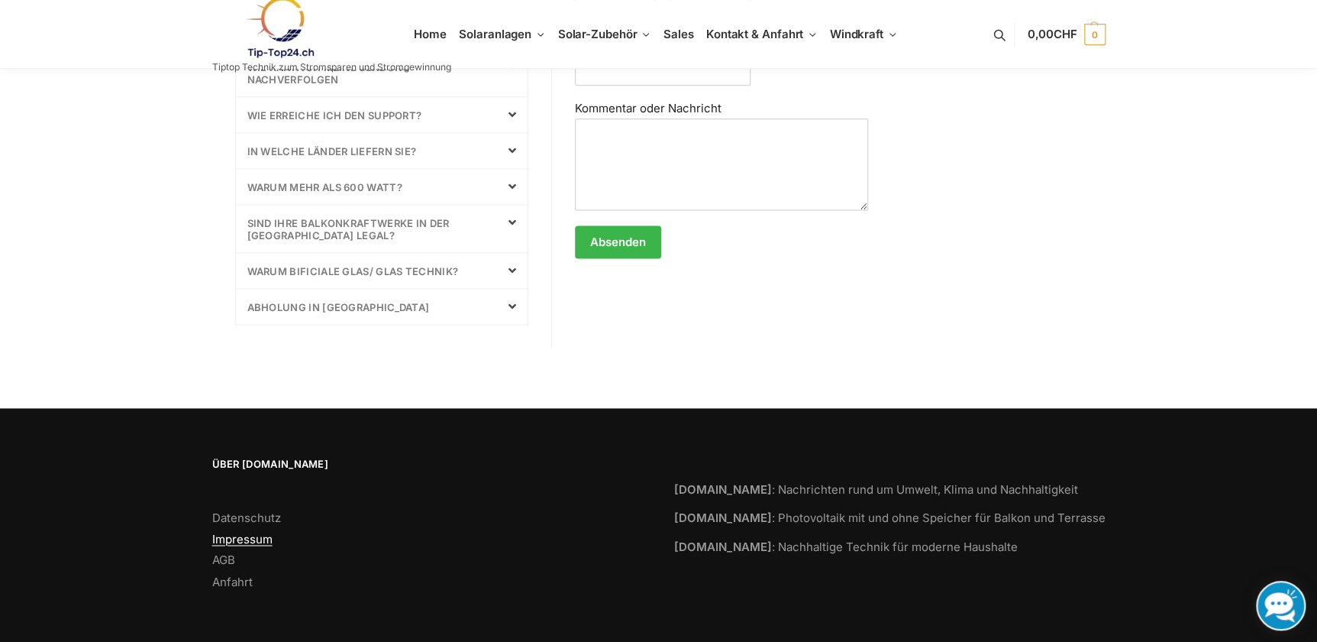
click at [254, 534] on link "Impressum" at bounding box center [242, 539] width 60 height 15
